Goal: Task Accomplishment & Management: Manage account settings

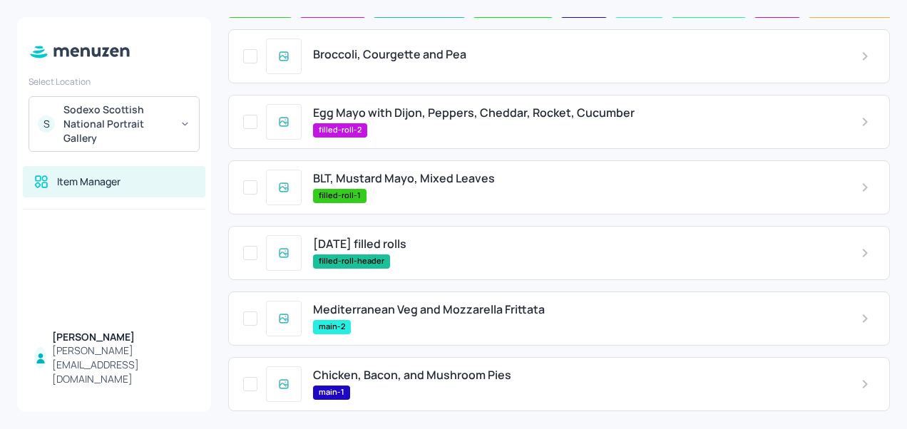
scroll to position [103, 0]
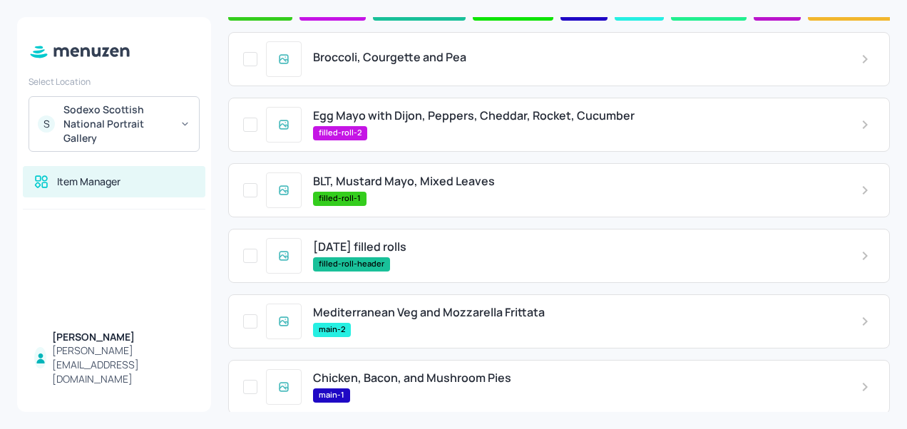
click at [412, 186] on span "BLT, Mustard Mayo, Mixed Leaves" at bounding box center [404, 182] width 182 height 14
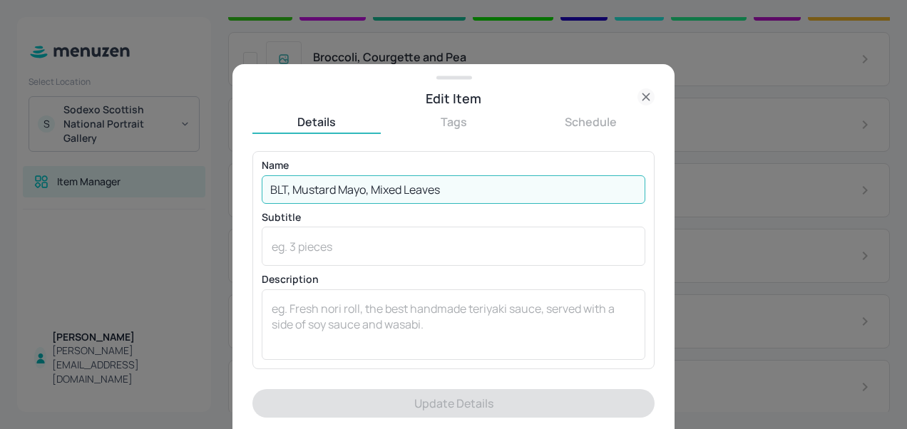
drag, startPoint x: 464, startPoint y: 186, endPoint x: 261, endPoint y: 189, distance: 202.6
click at [262, 189] on input "BLT, Mustard Mayo, Mixed Leaves" at bounding box center [454, 190] width 384 height 29
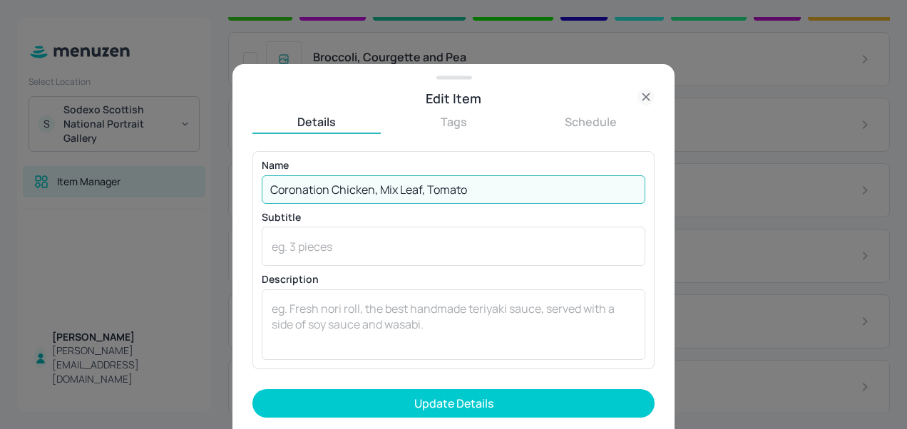
type input "Coronation Chicken, Mix Leaf, Tomato"
click at [253, 390] on button "Update Details" at bounding box center [454, 404] width 402 height 29
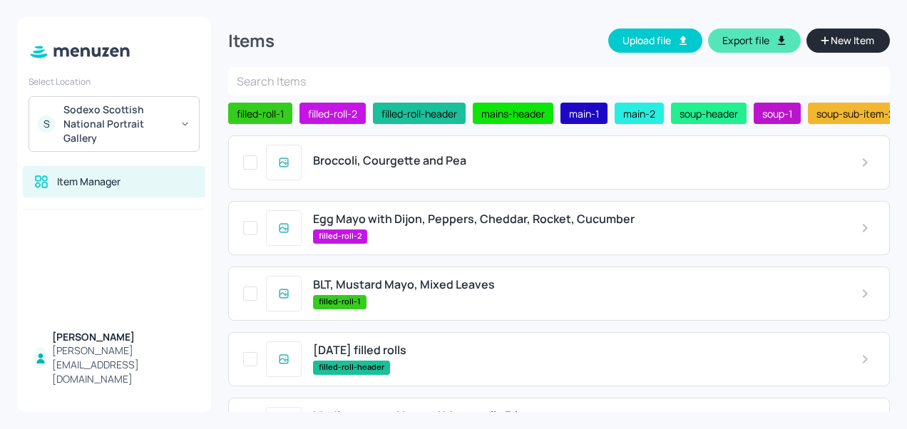
click at [465, 292] on span "BLT, Mustard Mayo, Mixed Leaves" at bounding box center [404, 285] width 182 height 14
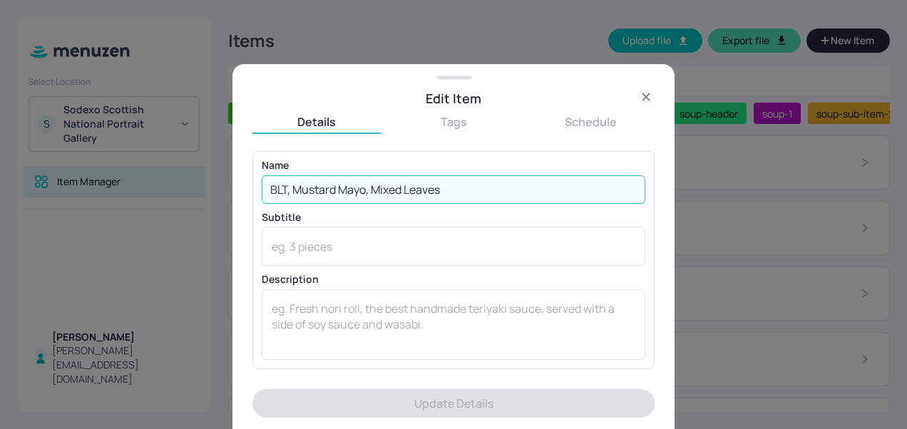
drag, startPoint x: 460, startPoint y: 193, endPoint x: 264, endPoint y: 183, distance: 196.4
click at [264, 183] on input "BLT, Mustard Mayo, Mixed Leaves" at bounding box center [454, 190] width 384 height 29
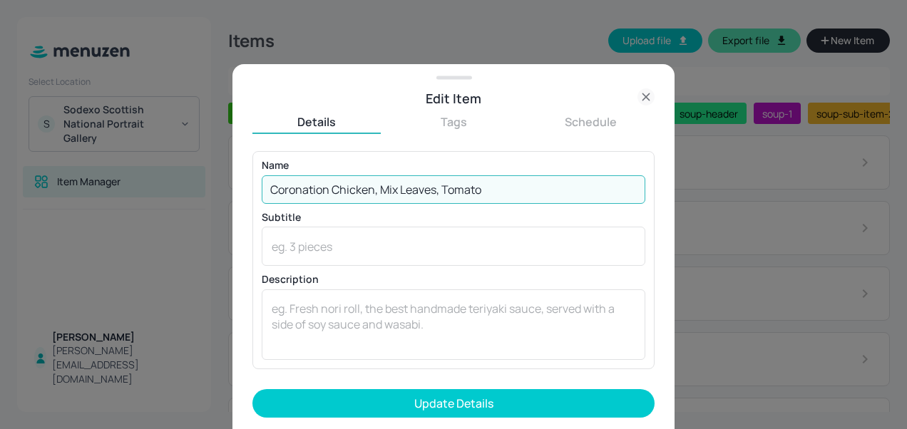
type input "Coronation Chicken, Mix Leaves, Tomato"
click at [253, 390] on button "Update Details" at bounding box center [454, 404] width 402 height 29
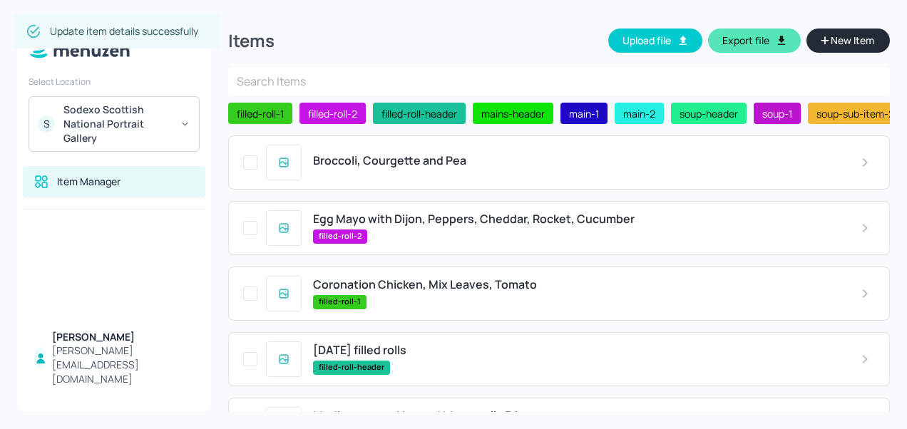
click at [433, 164] on span "Broccoli, Courgette and Pea" at bounding box center [389, 161] width 153 height 14
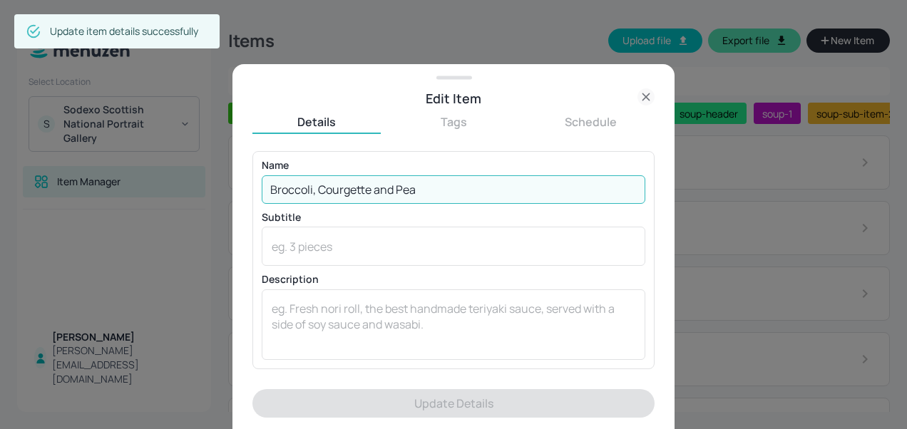
click at [461, 189] on input "Broccoli, Courgette and Pea" at bounding box center [454, 190] width 384 height 29
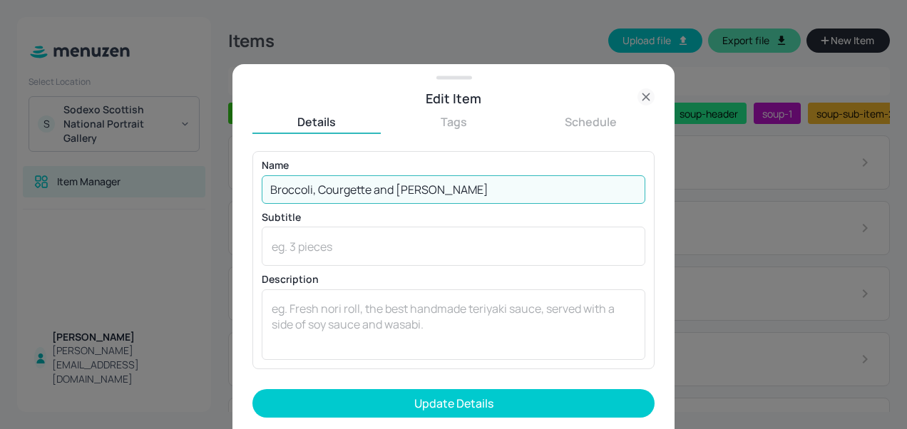
type input "Broccoli, Courgette and Leek"
click at [253, 390] on button "Update Details" at bounding box center [454, 404] width 402 height 29
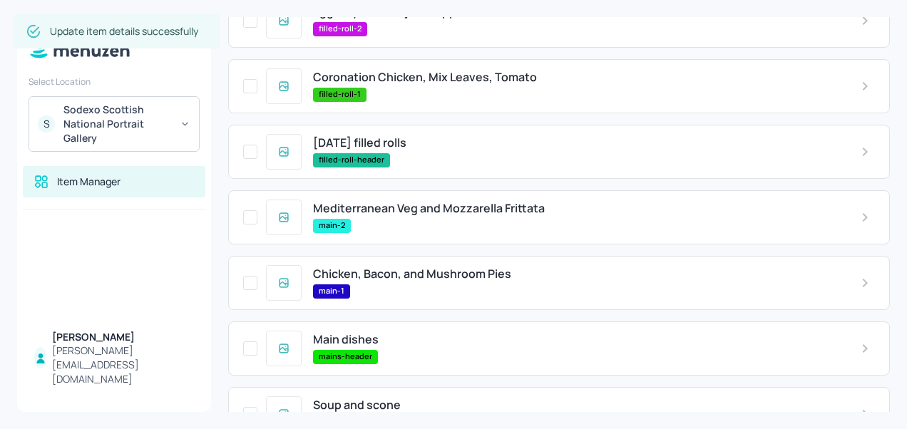
scroll to position [214, 0]
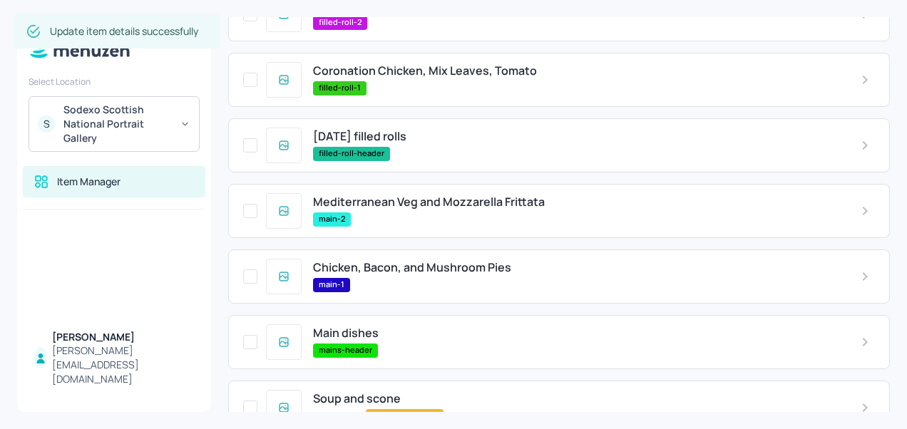
click at [421, 209] on span "Mediterranean Veg and Mozzarella Frittata" at bounding box center [429, 202] width 232 height 14
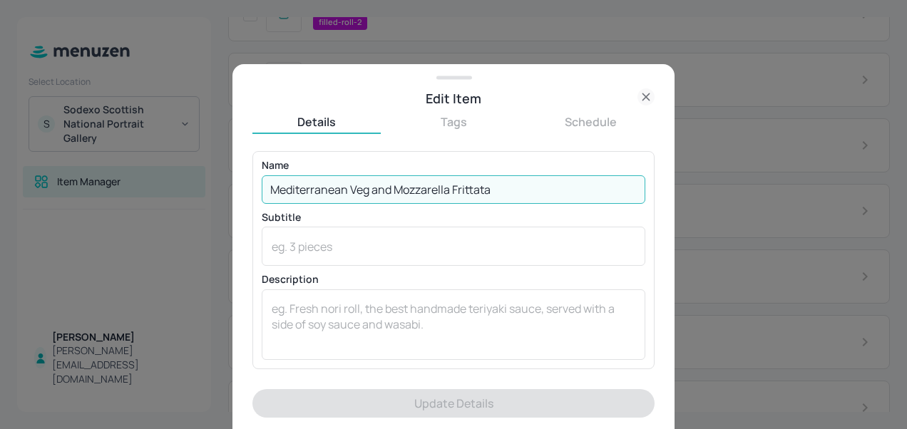
drag, startPoint x: 513, startPoint y: 198, endPoint x: 268, endPoint y: 185, distance: 245.0
click at [268, 185] on input "Mediterranean Veg and Mozzarella Frittata" at bounding box center [454, 190] width 384 height 29
type input "P"
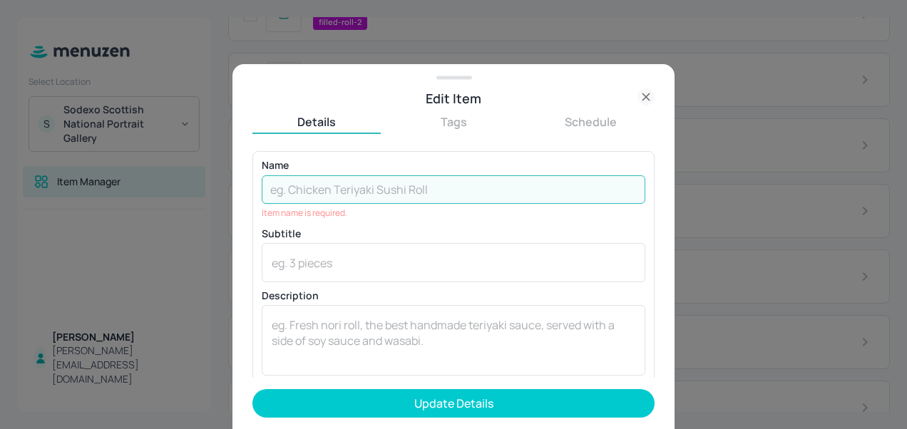
type input "a"
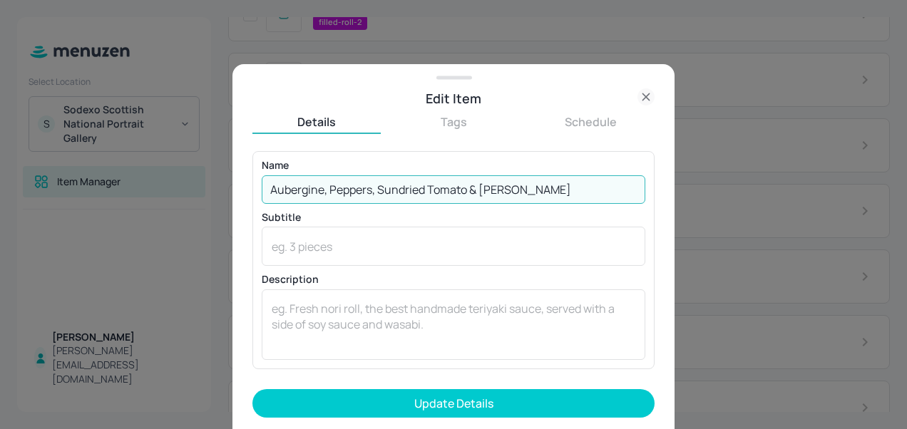
type input "Aubergine, Peppers, Sundried Tomato & Brie Frittata"
click at [253, 390] on button "Update Details" at bounding box center [454, 404] width 402 height 29
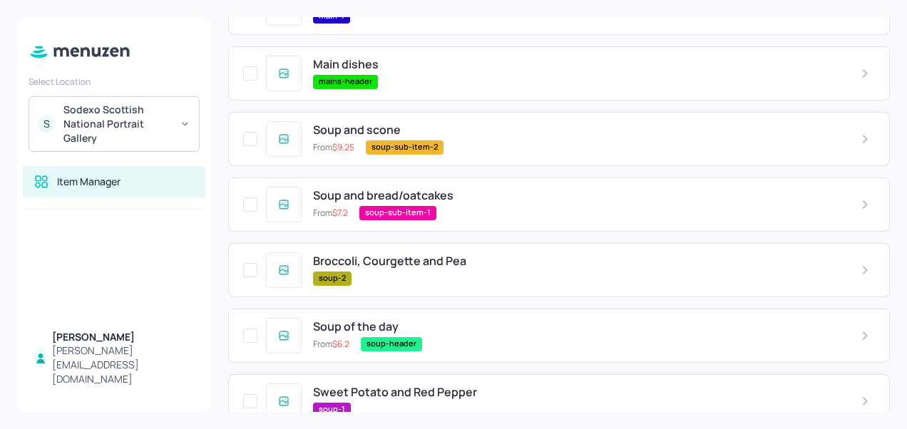
scroll to position [509, 0]
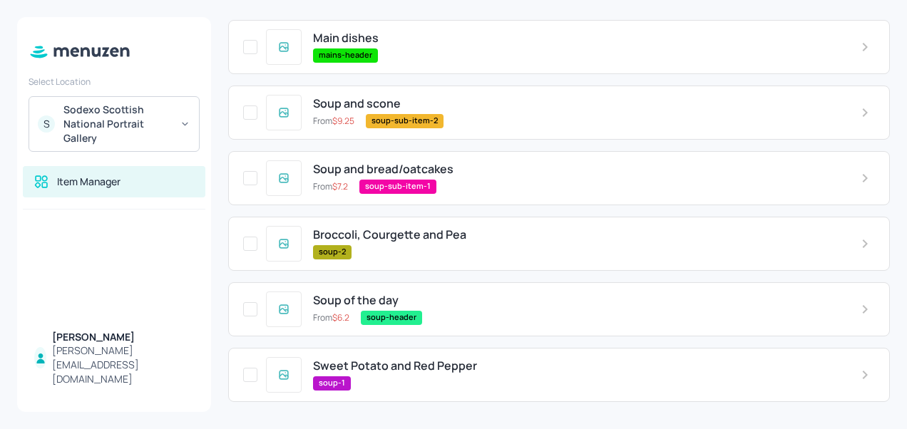
click at [451, 243] on div "Broccoli, Courgette and Pea soup-2" at bounding box center [576, 243] width 548 height 31
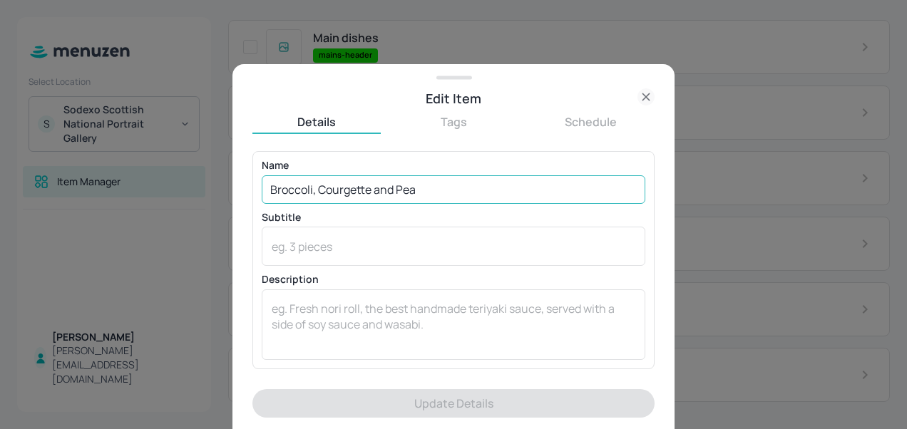
click at [455, 181] on input "Broccoli, Courgette and Pea" at bounding box center [454, 190] width 384 height 29
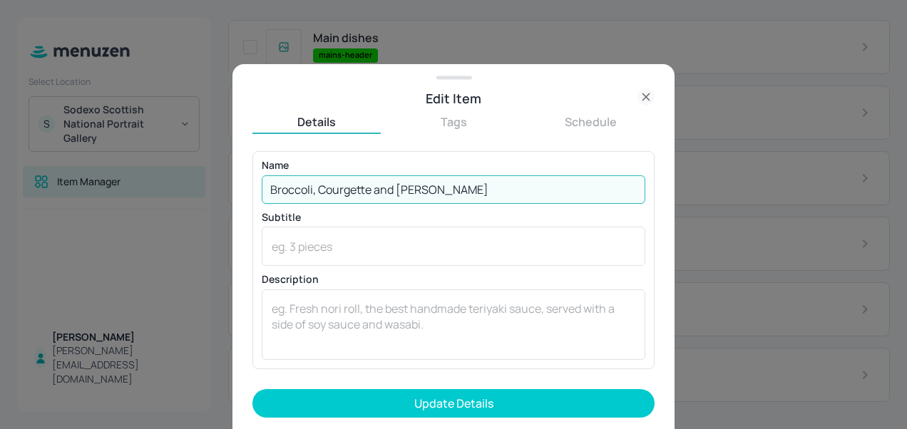
type input "Broccoli, Courgette and Leek"
click at [253, 390] on button "Update Details" at bounding box center [454, 404] width 402 height 29
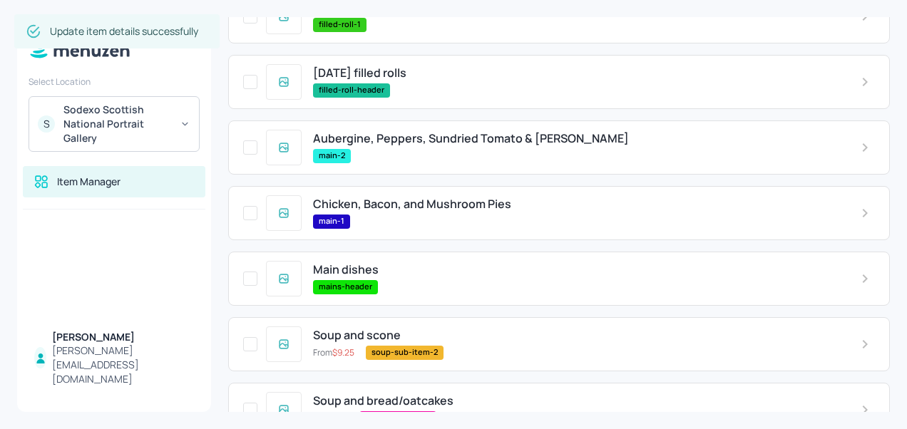
scroll to position [265, 0]
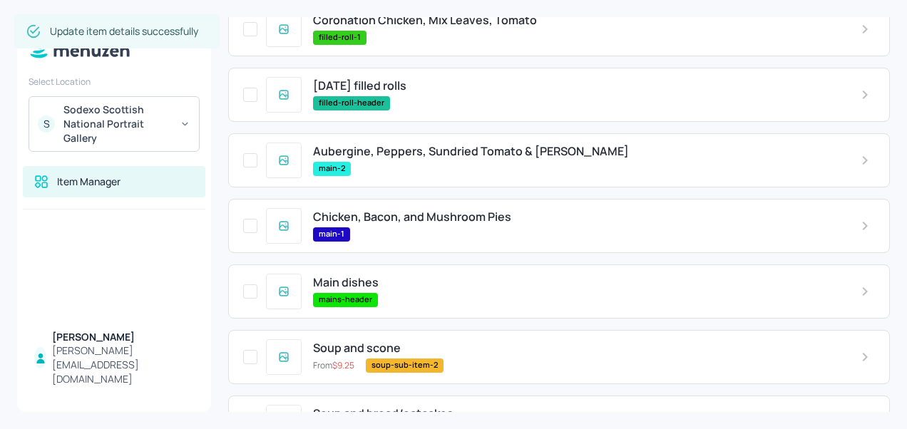
click at [487, 146] on span "Aubergine, Peppers, Sundried Tomato & Brie Frittata" at bounding box center [471, 152] width 316 height 14
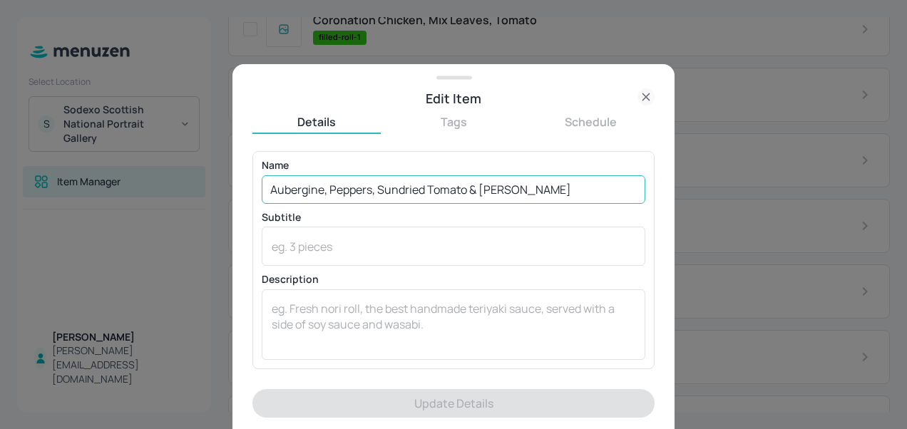
click at [469, 184] on input "Aubergine, Peppers, Sundried Tomato & Brie Frittata" at bounding box center [454, 190] width 384 height 29
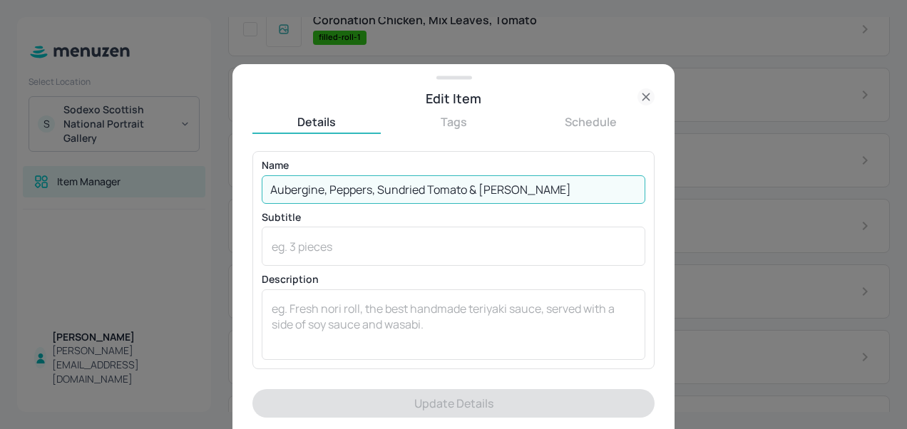
click at [475, 188] on input "Aubergine, Peppers, Sundried Tomato & Brie Frittata" at bounding box center [454, 190] width 384 height 29
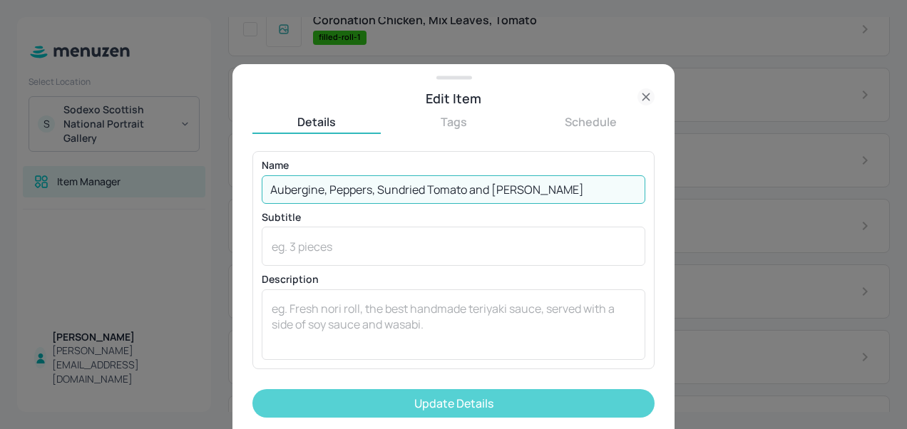
type input "Aubergine, Peppers, Sundried Tomato and Brie Frittata"
click at [415, 404] on button "Update Details" at bounding box center [454, 404] width 402 height 29
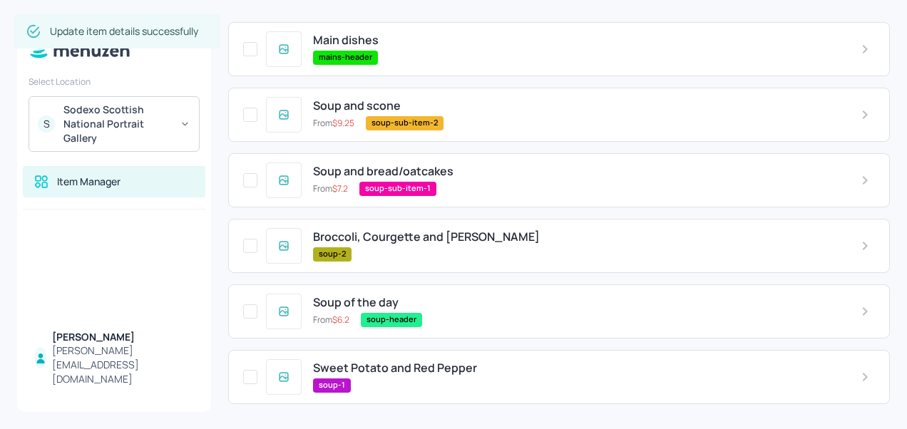
scroll to position [509, 0]
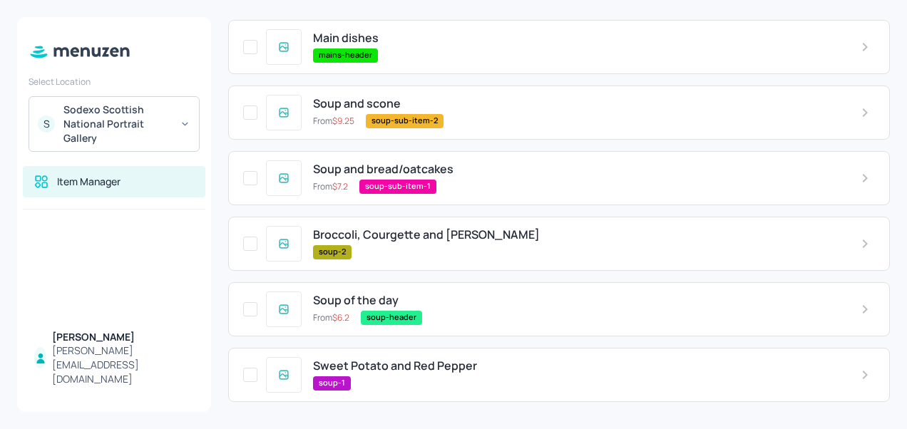
click at [407, 372] on span "Sweet Potato and Red Pepper" at bounding box center [395, 367] width 164 height 14
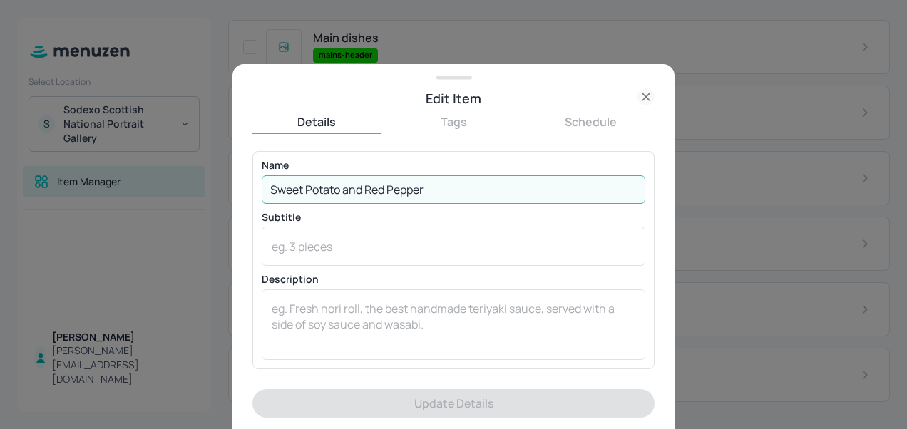
drag, startPoint x: 441, startPoint y: 191, endPoint x: 263, endPoint y: 197, distance: 178.5
click at [263, 197] on input "Sweet Potato and Red Pepper" at bounding box center [454, 190] width 384 height 29
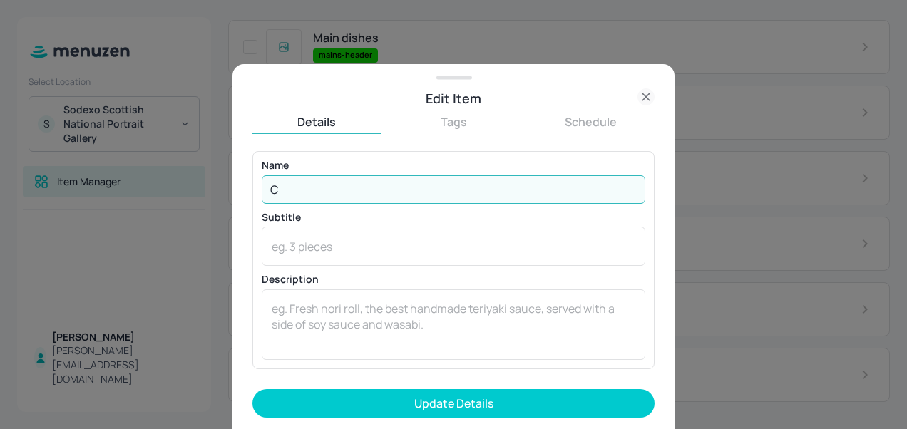
click at [263, 197] on input "C" at bounding box center [454, 190] width 384 height 29
type input "Cauliflower and Sweet Potato"
click at [253, 390] on button "Update Details" at bounding box center [454, 404] width 402 height 29
